Goal: Task Accomplishment & Management: Use online tool/utility

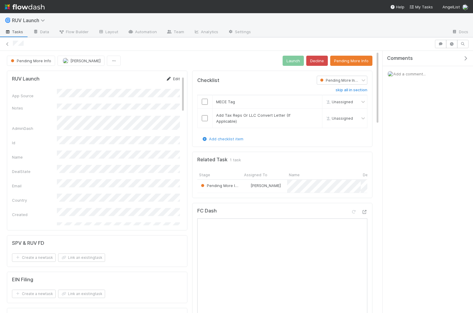
click at [168, 78] on icon at bounding box center [169, 79] width 6 height 4
click at [150, 78] on button "Save" at bounding box center [148, 81] width 17 height 10
click at [366, 210] on icon at bounding box center [364, 212] width 6 height 4
click at [363, 210] on icon at bounding box center [364, 212] width 6 height 4
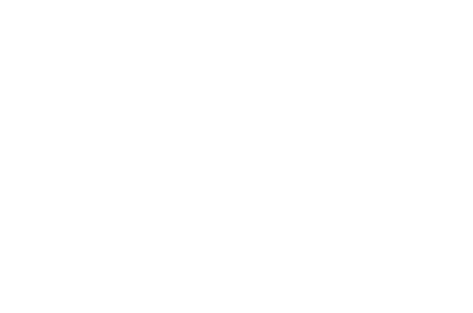
click at [226, 0] on html at bounding box center [236, 0] width 473 height 0
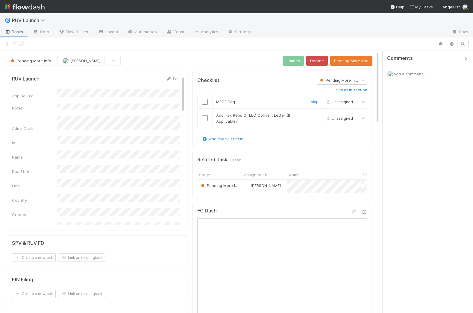
click at [202, 99] on input "checkbox" at bounding box center [205, 102] width 6 height 6
click at [204, 116] on input "checkbox" at bounding box center [205, 118] width 6 height 6
click at [299, 61] on button "Launch" at bounding box center [293, 61] width 21 height 10
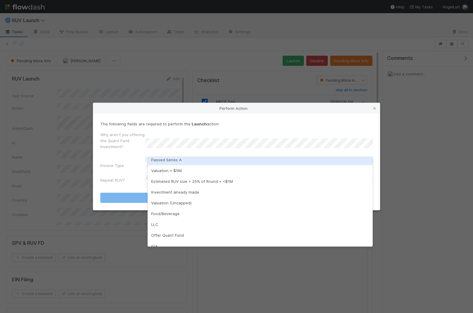
scroll to position [9, 0]
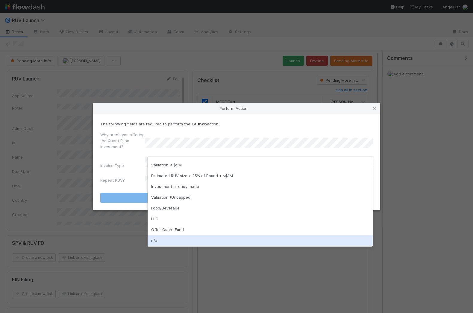
click at [168, 236] on div "n/a" at bounding box center [260, 240] width 225 height 11
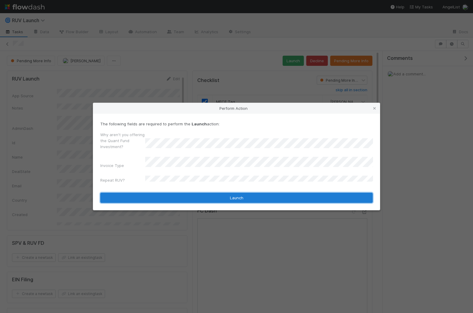
click at [199, 198] on button "Launch" at bounding box center [236, 198] width 272 height 10
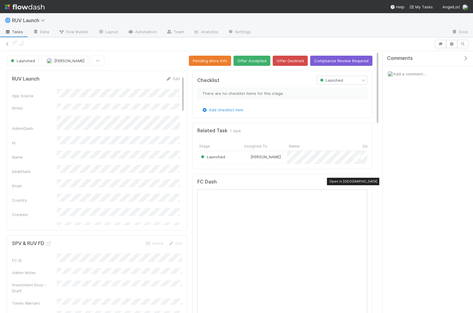
click at [365, 181] on icon at bounding box center [364, 183] width 6 height 4
